Goal: Information Seeking & Learning: Check status

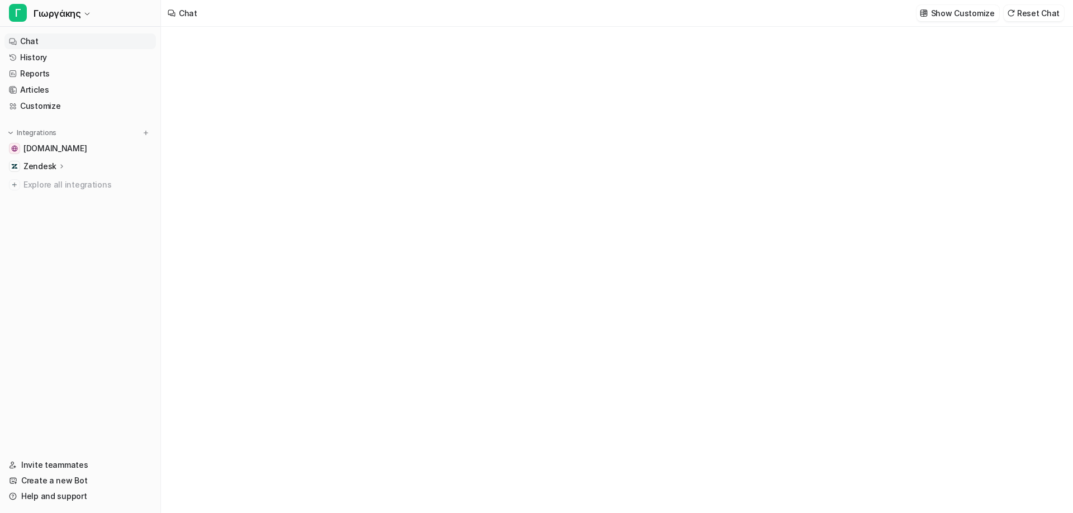
type textarea "**********"
click at [39, 51] on link "History" at bounding box center [79, 58] width 151 height 16
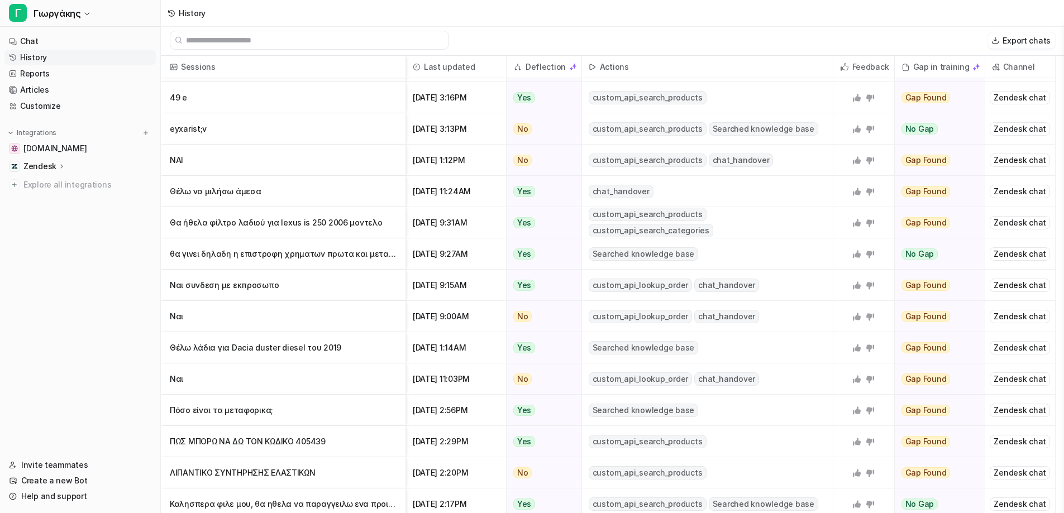
scroll to position [722, 0]
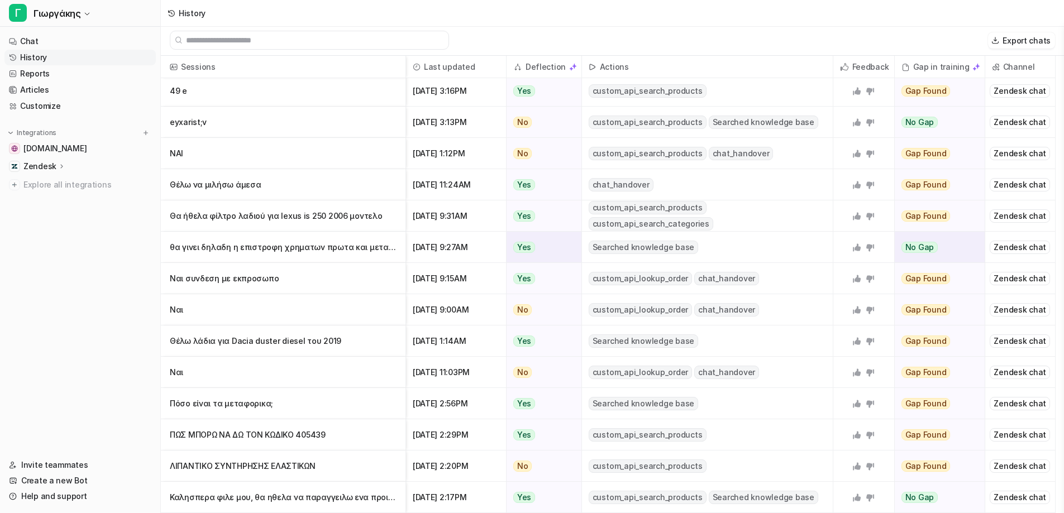
click at [311, 244] on p "θα γινει δηλαδη η επιστροφη χρηματων πρωτα και μετα η νεα παραγγελια;" at bounding box center [283, 247] width 227 height 31
